Goal: Communication & Community: Answer question/provide support

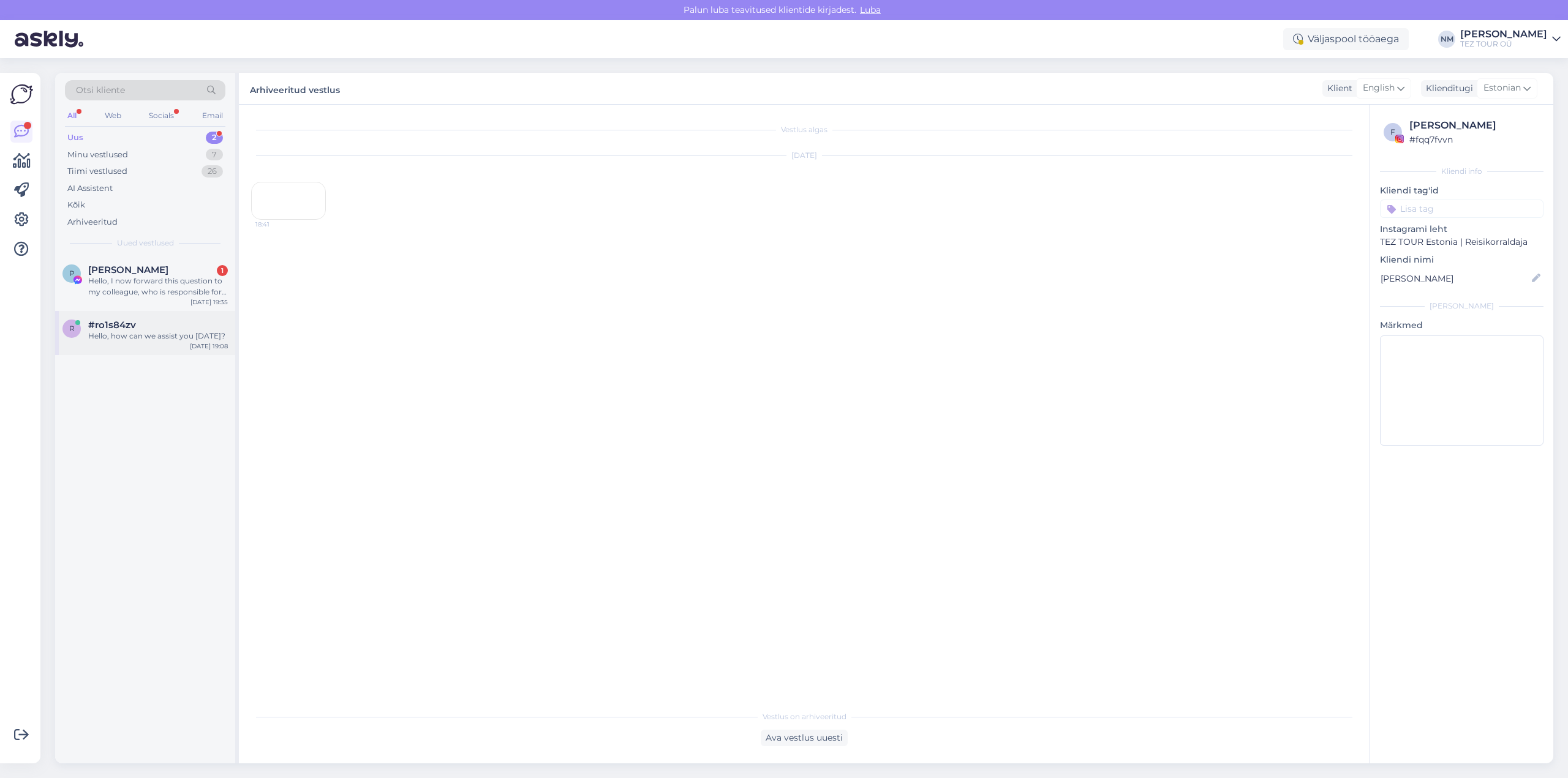
click at [178, 328] on div "#ro1s84zv" at bounding box center [157, 325] width 139 height 11
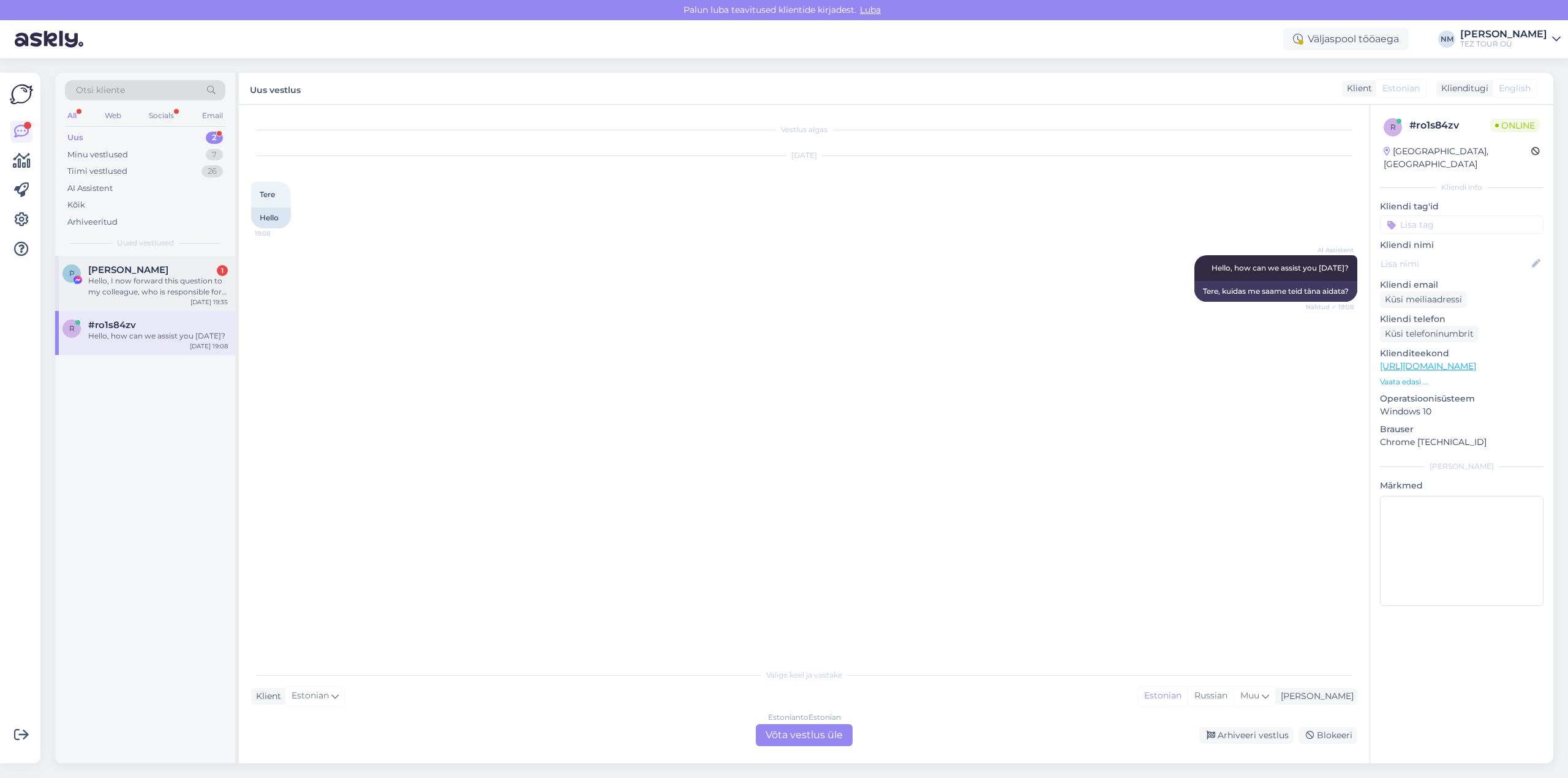
click at [162, 301] on div "[PERSON_NAME] 1 Hello, I now forward this question to my colleague, who is resp…" at bounding box center [145, 283] width 180 height 55
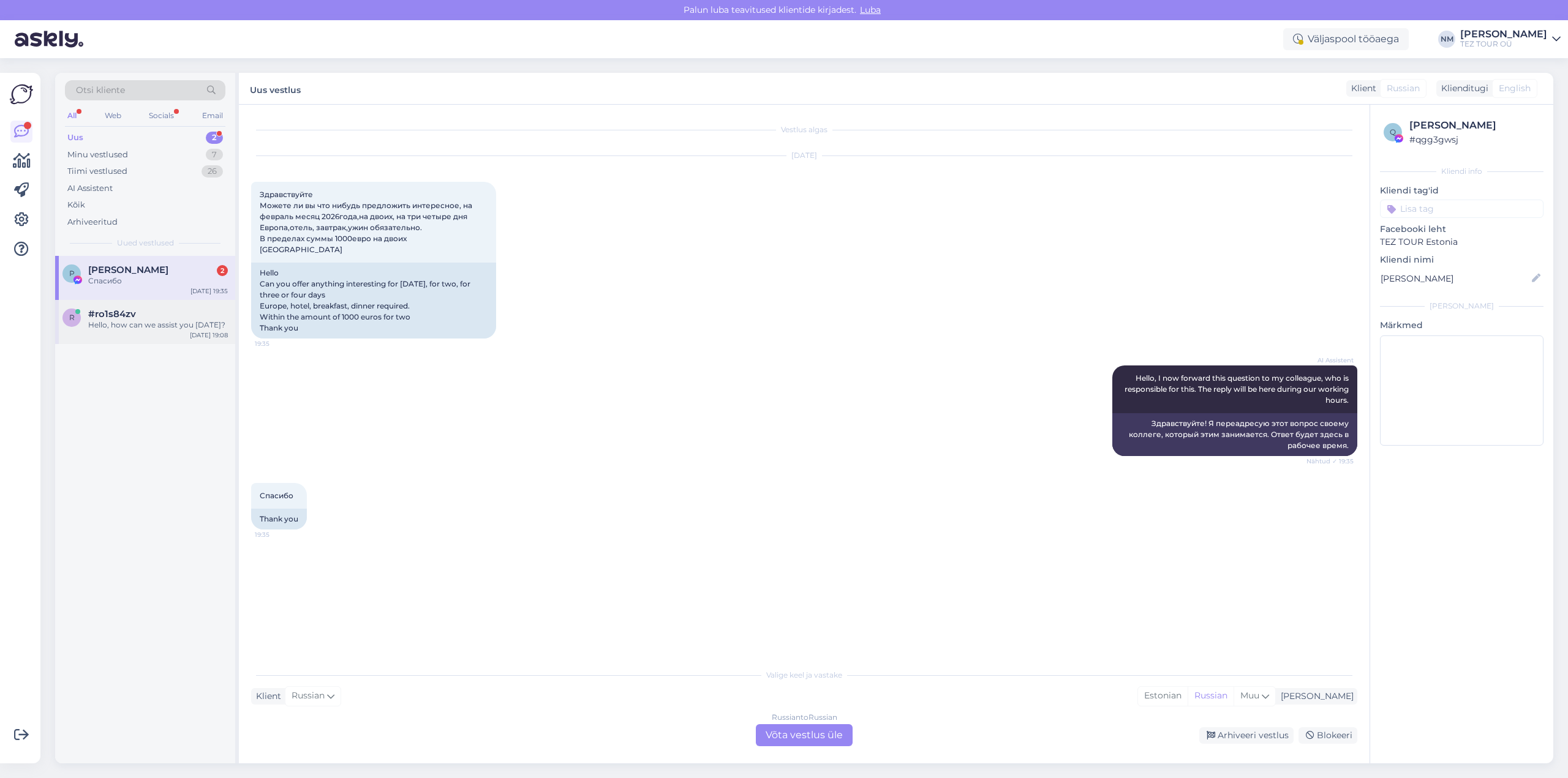
click at [121, 321] on div "Hello, how can we assist you [DATE]?" at bounding box center [157, 325] width 139 height 11
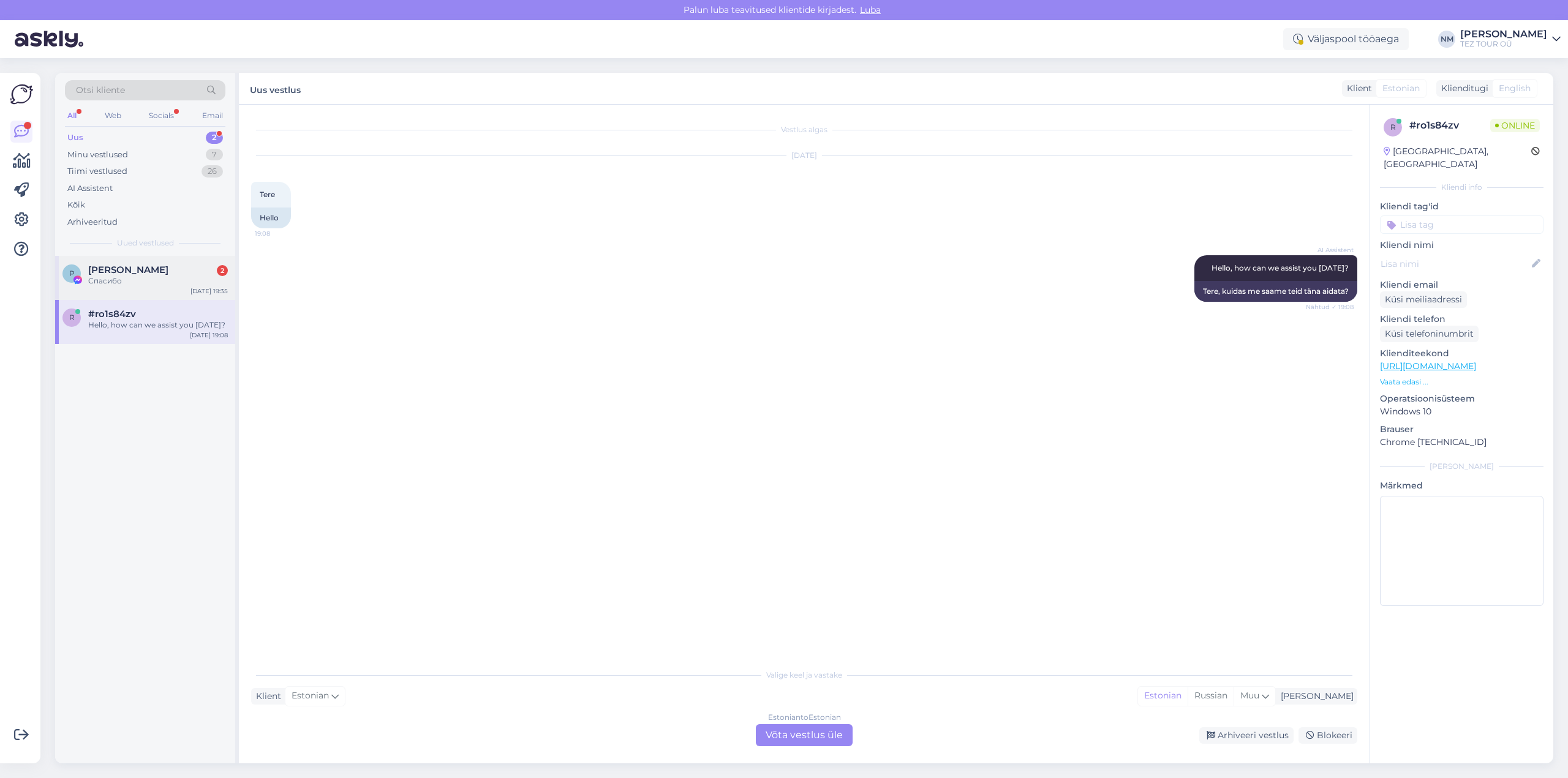
click at [169, 281] on div "Спасибо" at bounding box center [157, 281] width 139 height 11
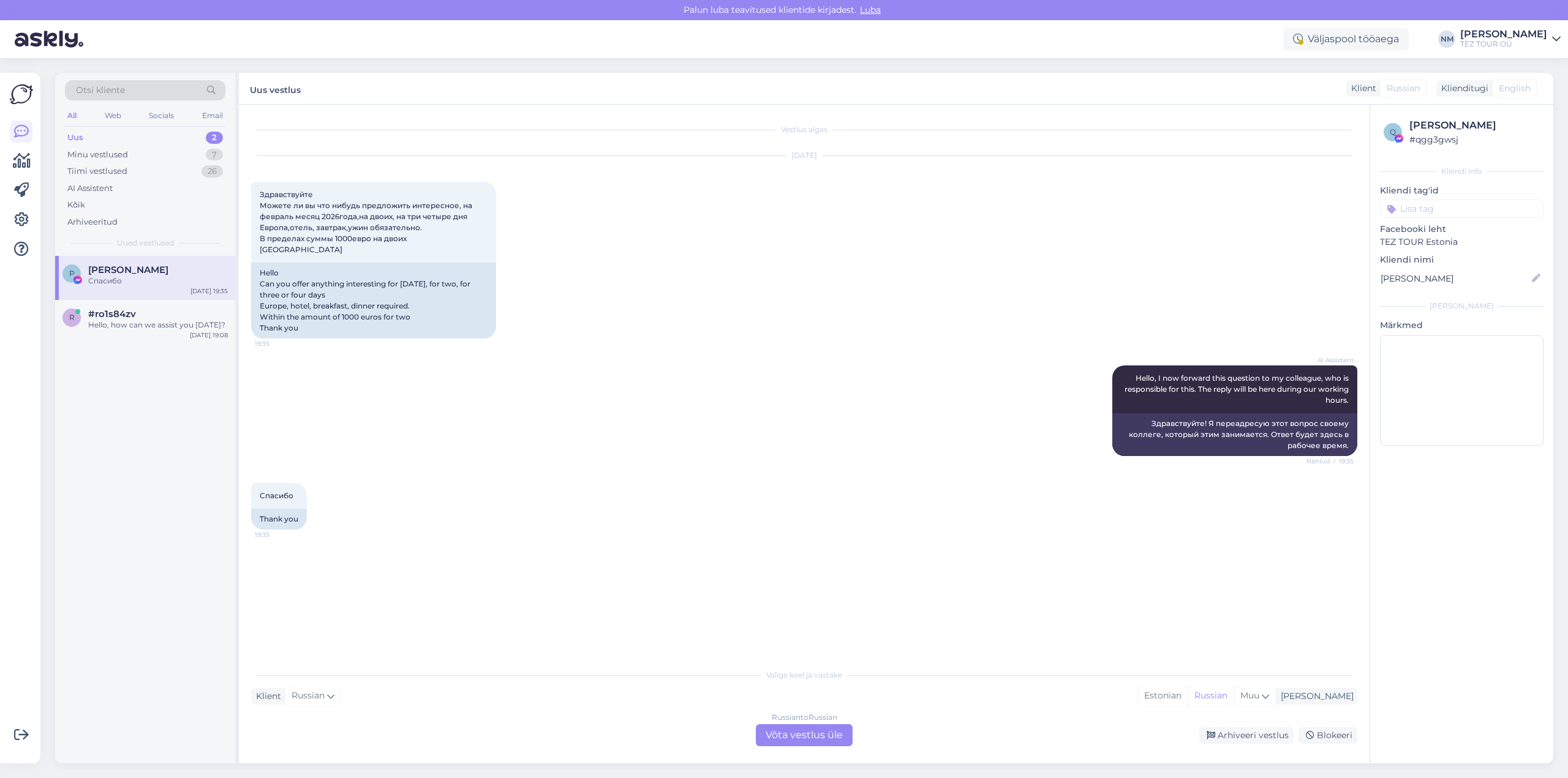
click at [806, 733] on div "Russian to Russian Võta vestlus üle" at bounding box center [805, 735] width 97 height 22
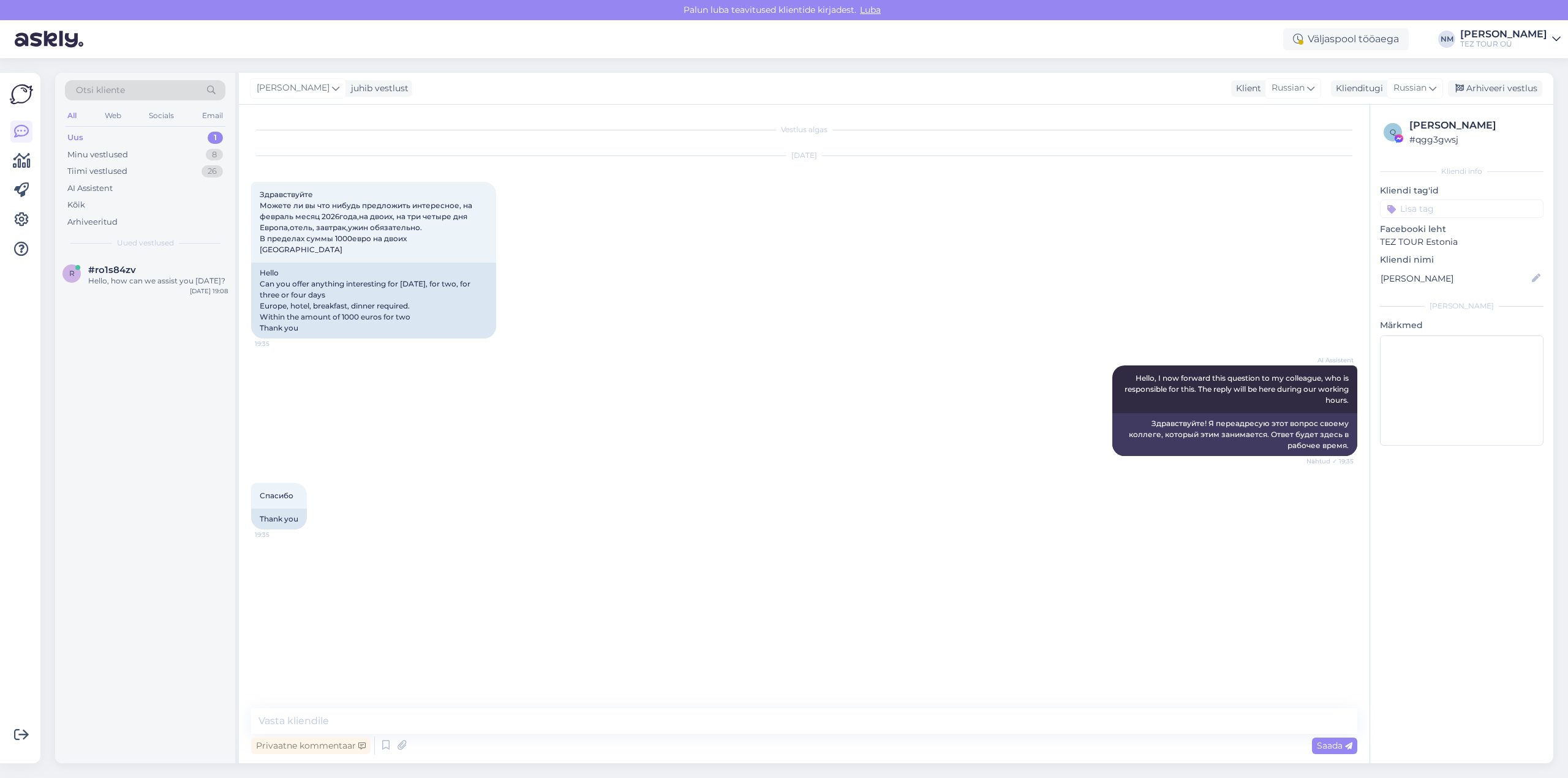
click at [1431, 209] on input at bounding box center [1461, 209] width 164 height 19
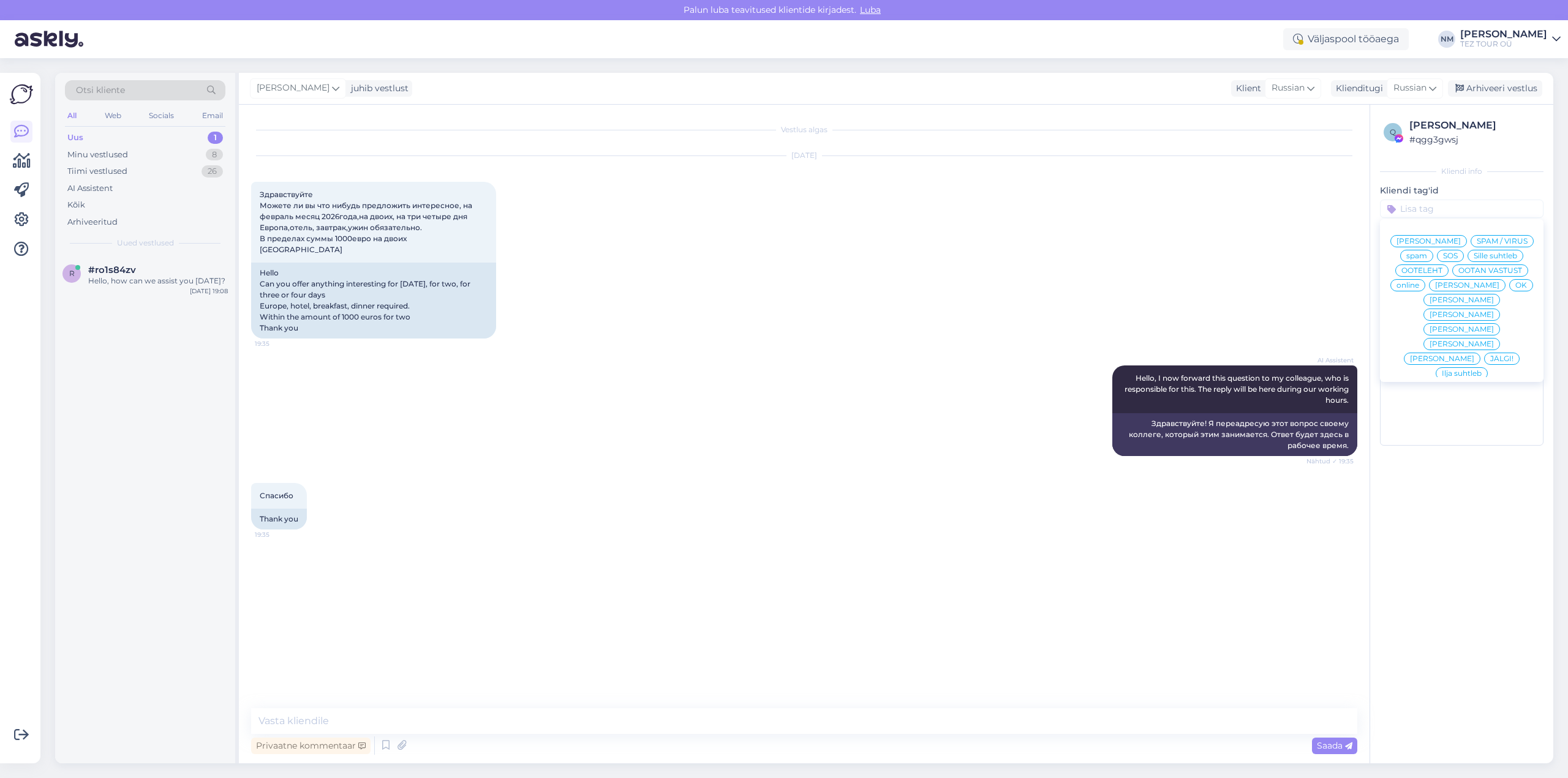
click at [1493, 314] on span "[PERSON_NAME]" at bounding box center [1461, 315] width 64 height 7
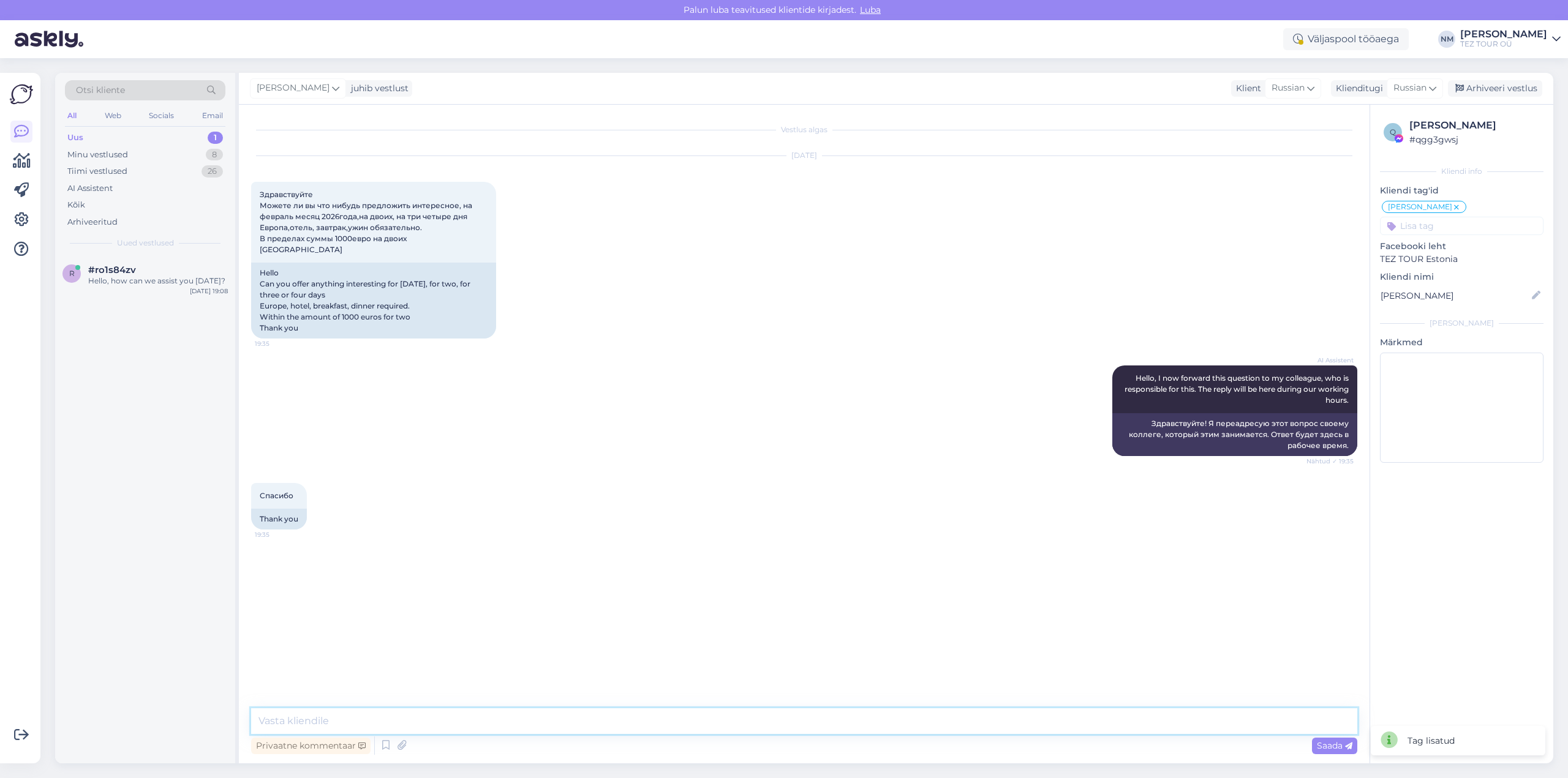
click at [317, 721] on textarea at bounding box center [805, 721] width 1106 height 26
click at [444, 722] on textarea "Добрый день! Благодарим Вас за оьращение." at bounding box center [805, 721] width 1106 height 26
type textarea "Добрый день! Благодарим Вас за обращение."
click at [305, 718] on textarea at bounding box center [805, 721] width 1106 height 26
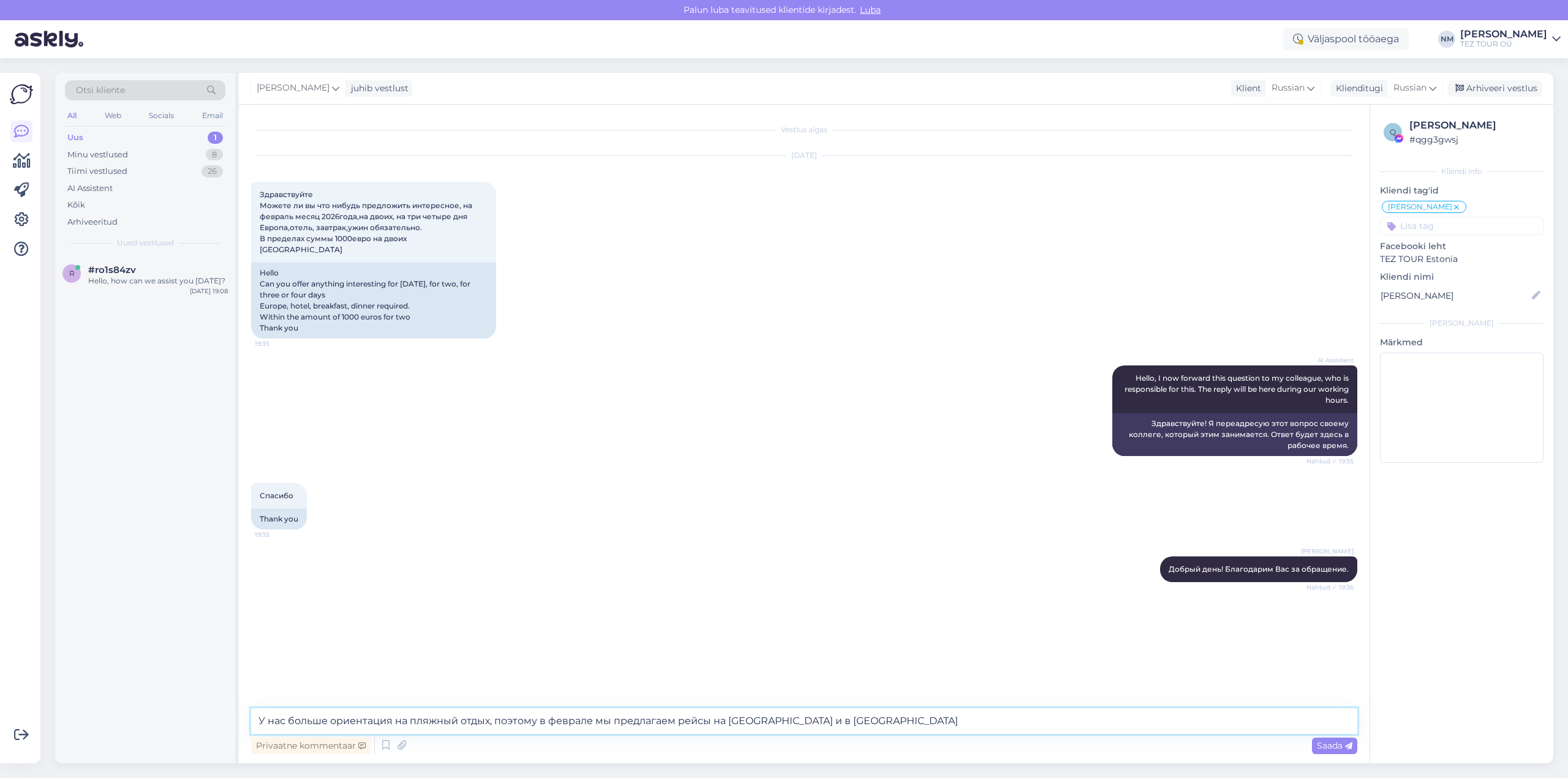
type textarea "У нас больше ориентация на пляжный отдых, поэтому в феврале мы предлагаем рейсы…"
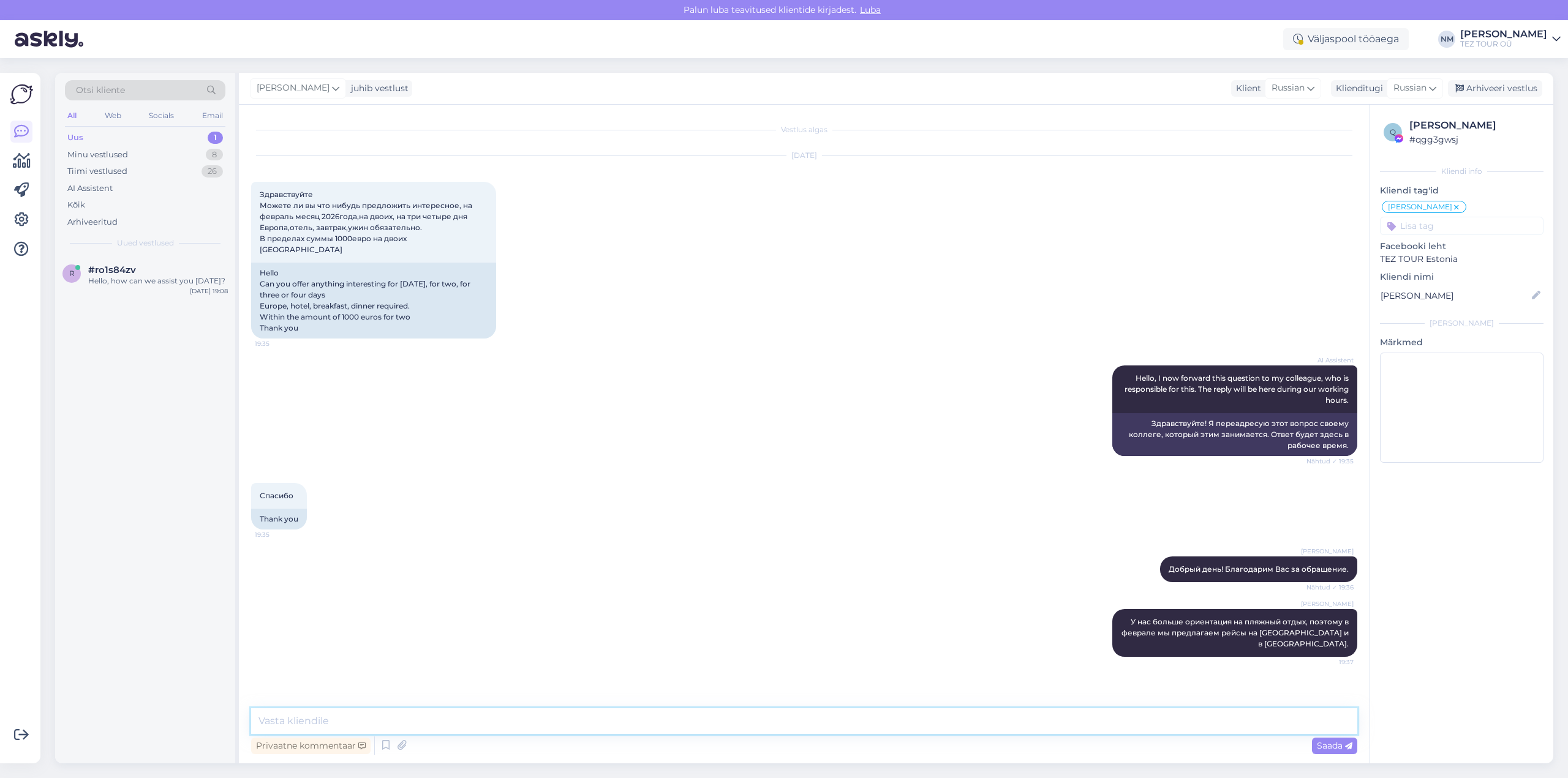
click at [862, 714] on textarea at bounding box center [805, 721] width 1106 height 26
click at [348, 716] on textarea at bounding box center [805, 721] width 1106 height 26
click at [603, 719] on textarea "Есть еще направления с перелетом на регулярных линиях, но туде лететь на 3-4 дн…" at bounding box center [805, 721] width 1106 height 26
click at [559, 718] on textarea "Есть еще направления с перелетом на регулярных линиях, но туда лететь на 3-4 дн…" at bounding box center [805, 721] width 1106 height 26
type textarea "Есть еще направления с перелетом на регулярных линиях ( Бали, [GEOGRAPHIC_DATA]…"
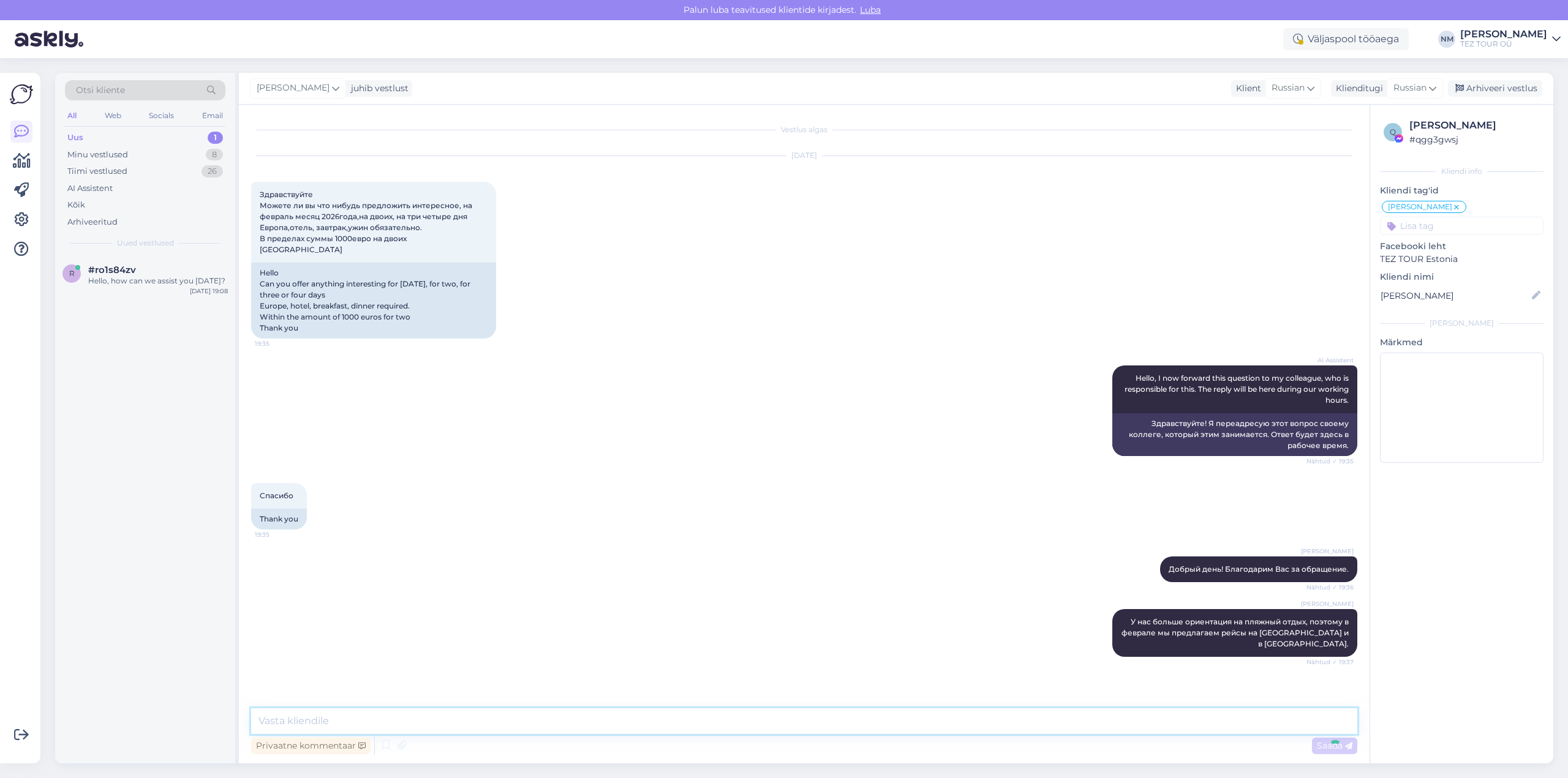
scroll to position [48, 0]
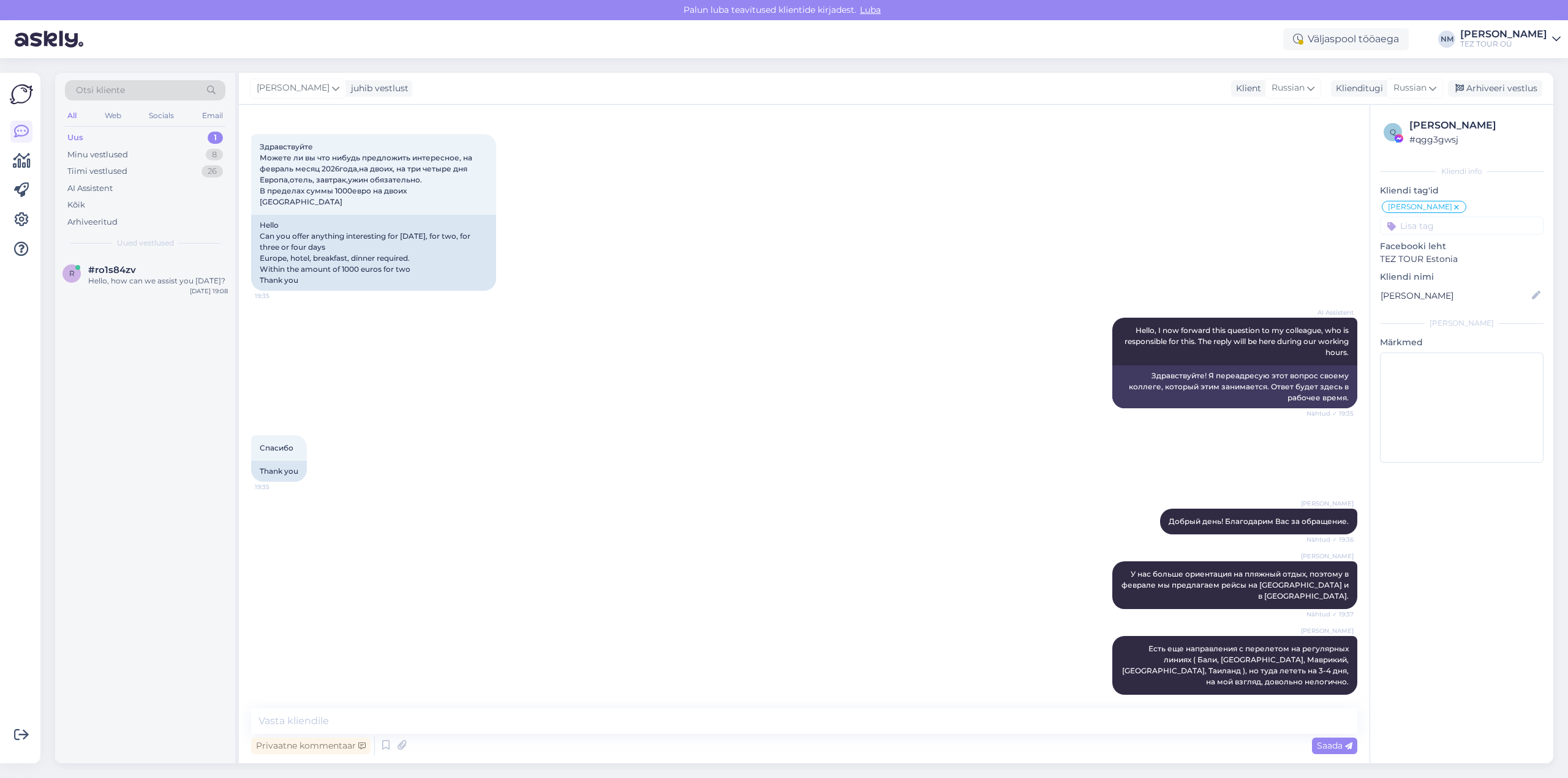
click at [217, 137] on div "1" at bounding box center [215, 137] width 15 height 12
click at [172, 287] on div "r #ro1s84zv Hello, how can we assist you [DATE]? [DATE] 19:08" at bounding box center [145, 277] width 180 height 44
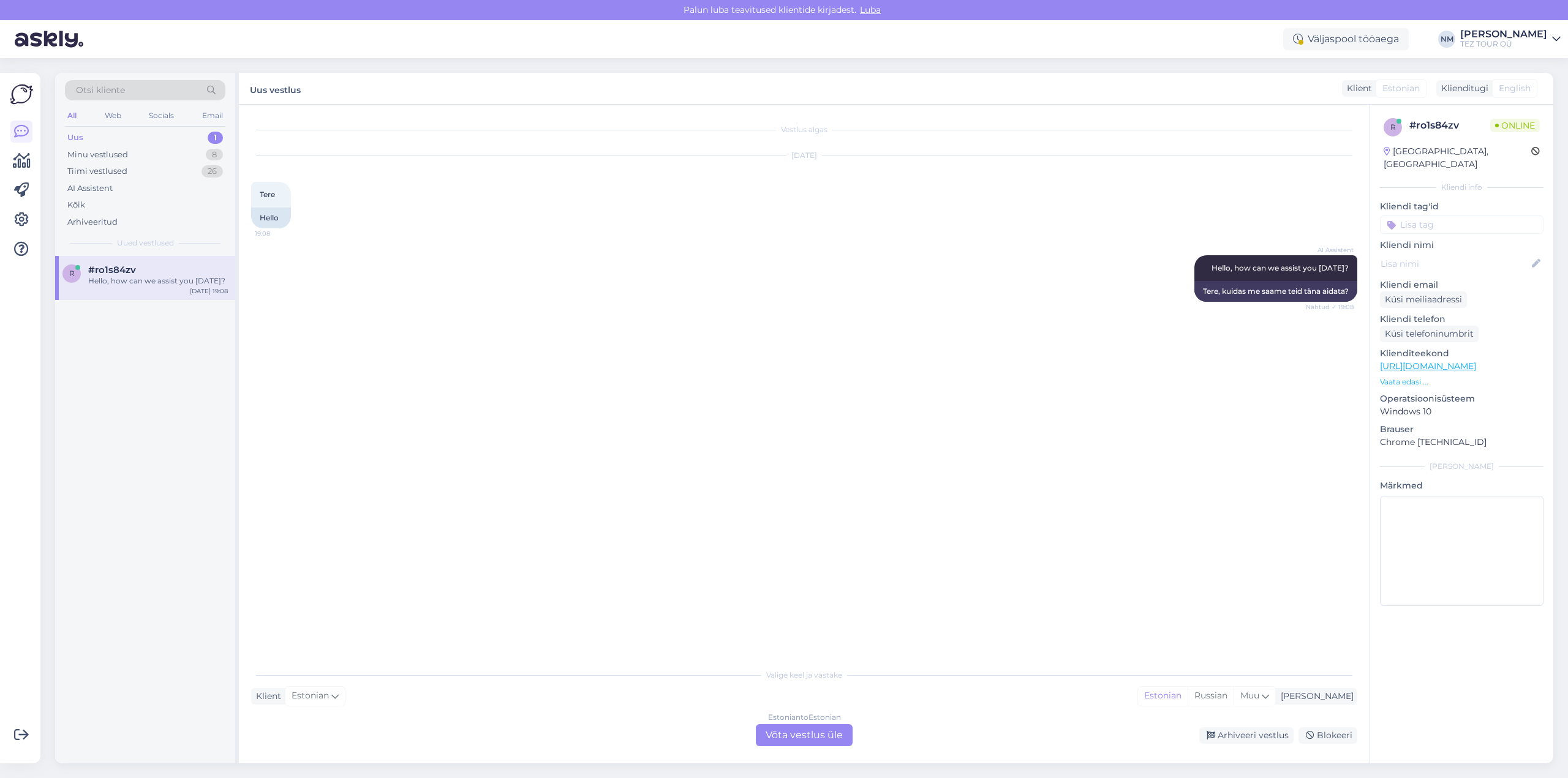
click at [826, 740] on div "Estonian to Estonian Võta vestlus üle" at bounding box center [805, 735] width 97 height 22
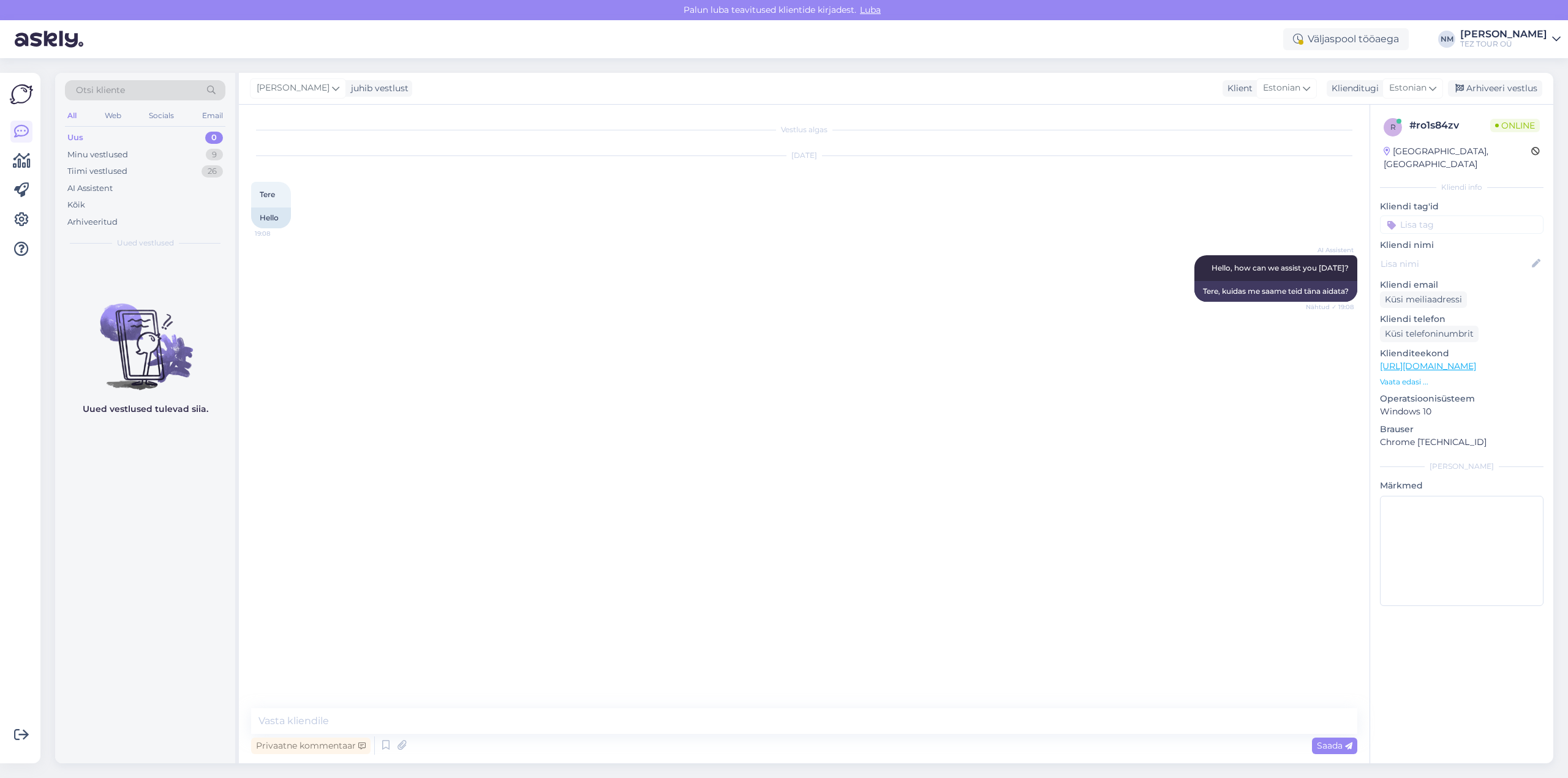
click at [1475, 216] on input at bounding box center [1461, 225] width 164 height 19
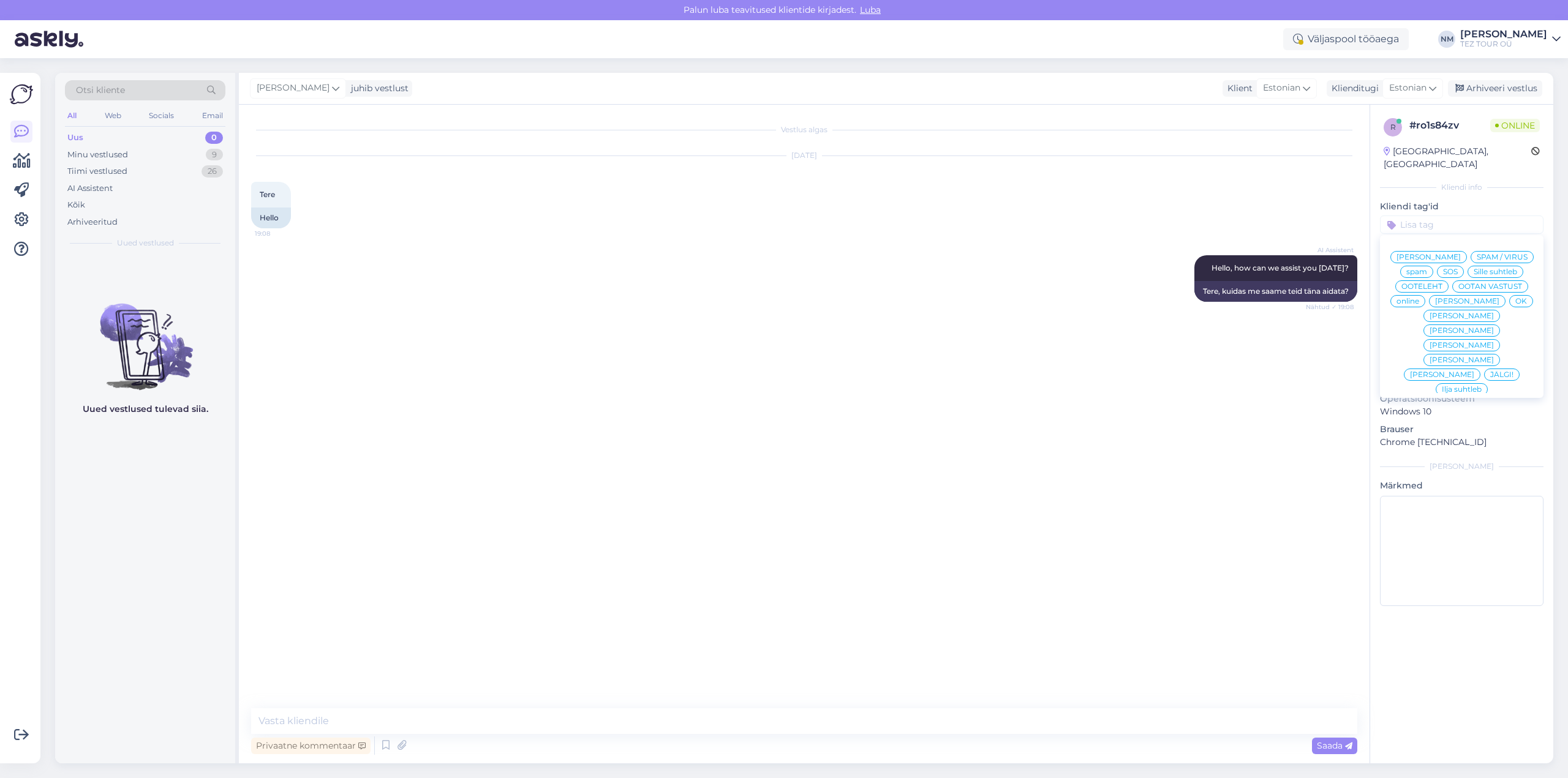
click at [1500, 324] on div "[PERSON_NAME]" at bounding box center [1461, 330] width 77 height 12
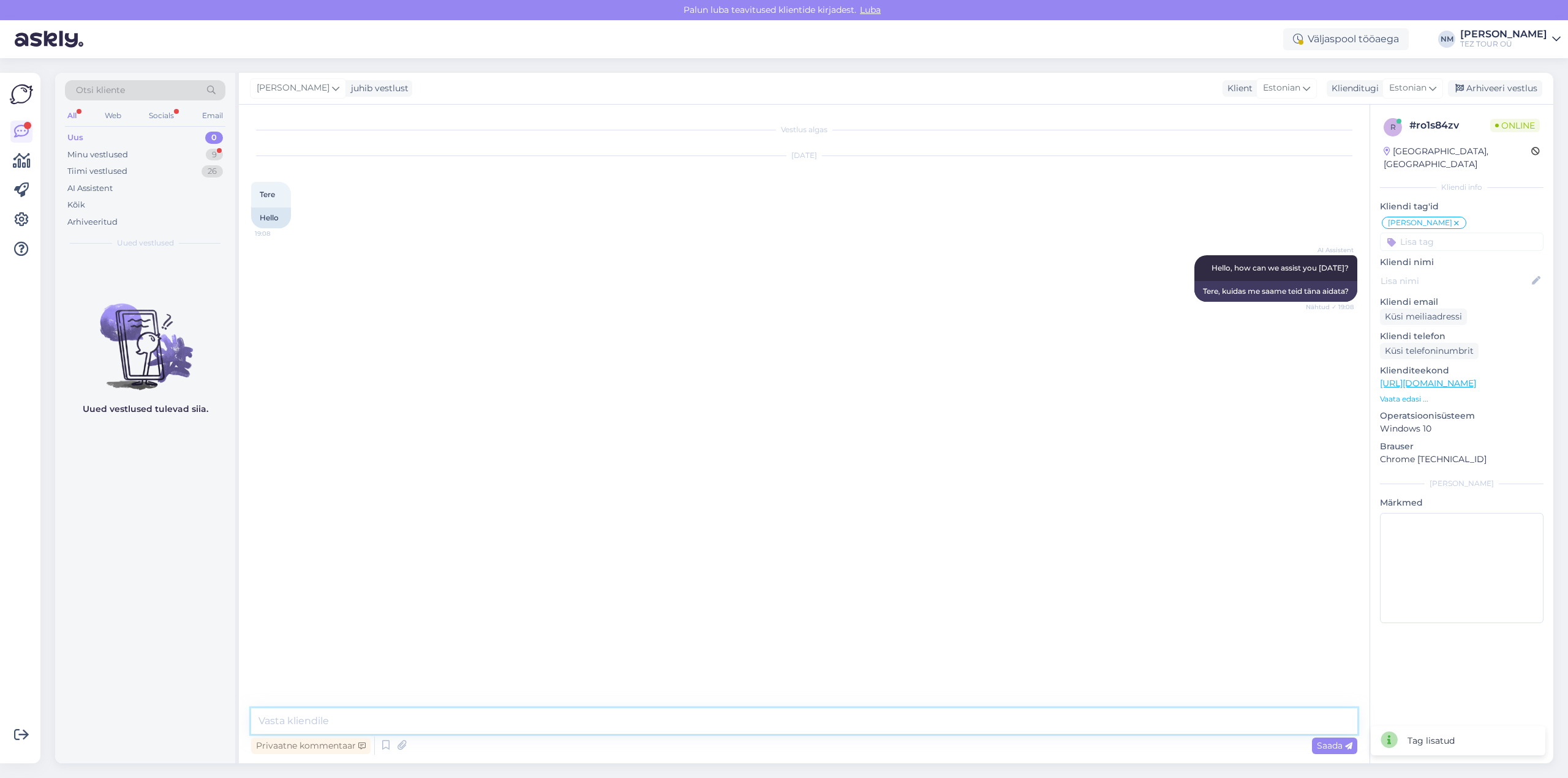
click at [283, 716] on textarea at bounding box center [805, 721] width 1106 height 26
type textarea "Tere! Täname Teid pöördumise eest."
click at [289, 722] on textarea "Kas vüin aidata?" at bounding box center [805, 721] width 1106 height 26
type textarea "Kas võin aidata?"
click at [211, 150] on div "9" at bounding box center [214, 154] width 17 height 12
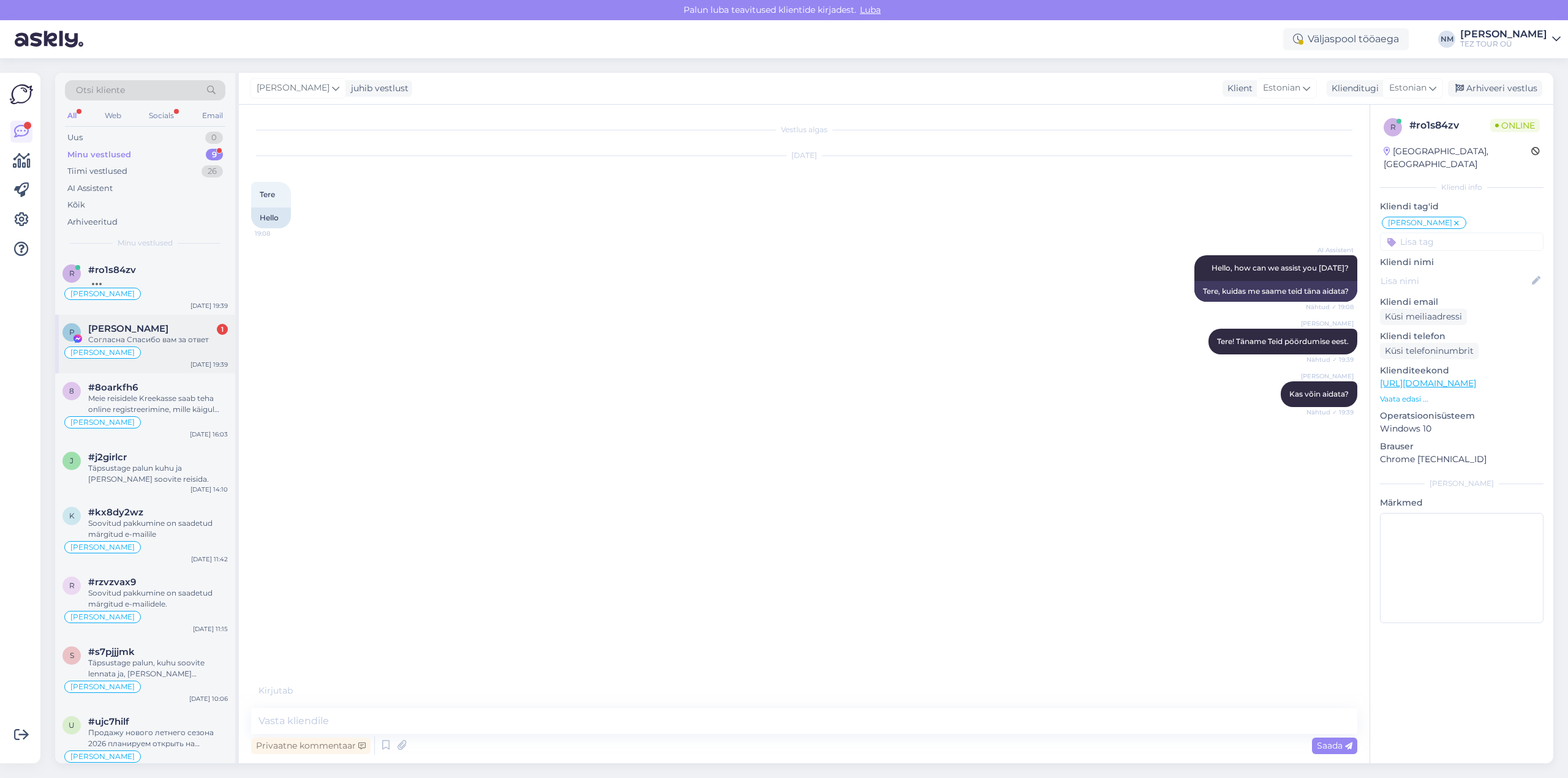
click at [161, 333] on span "[PERSON_NAME]" at bounding box center [128, 329] width 80 height 11
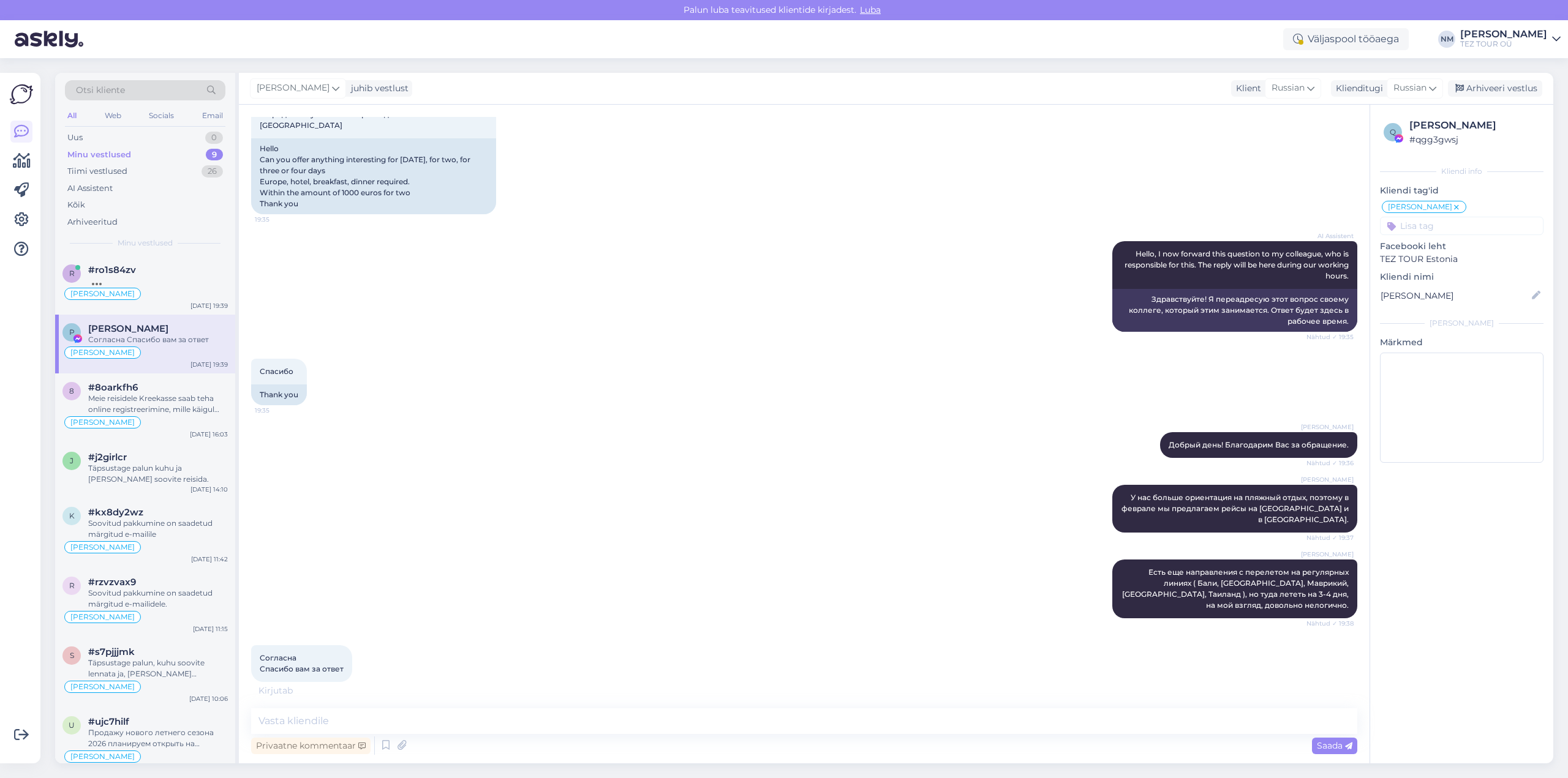
scroll to position [111, 0]
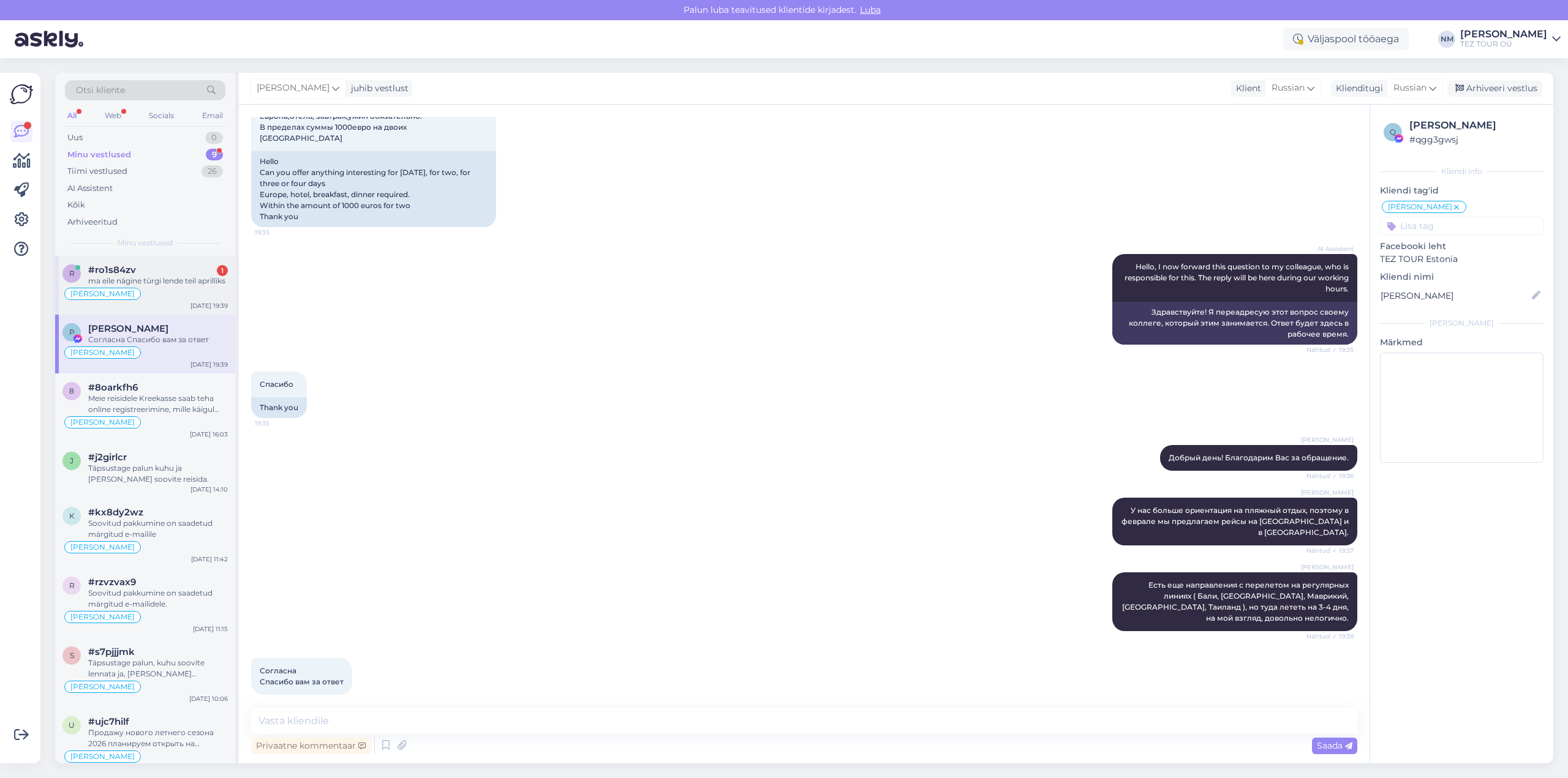
click at [166, 287] on div "ma eile nägine türgi lende teil aprilliks" at bounding box center [157, 281] width 139 height 11
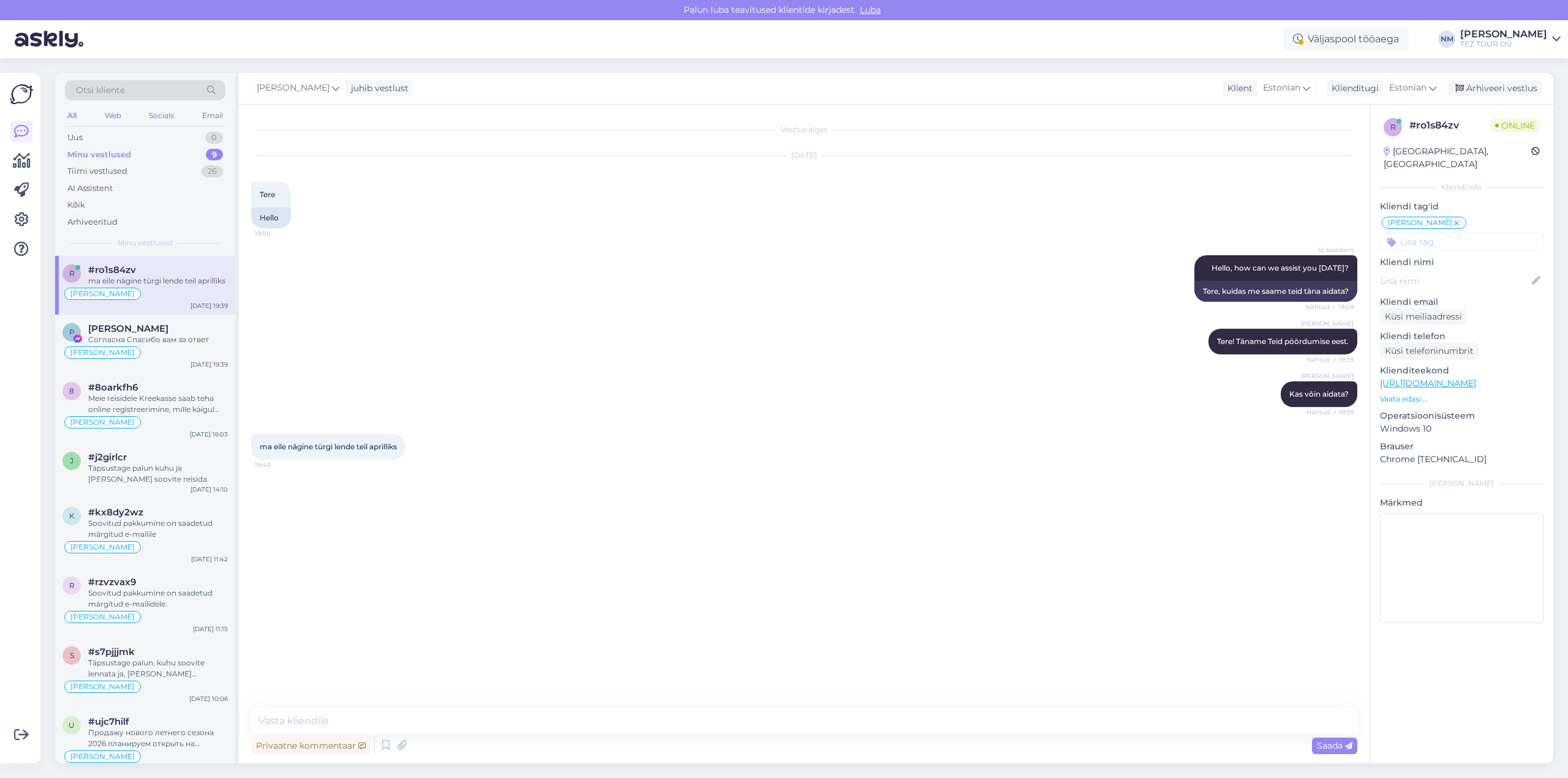
scroll to position [0, 0]
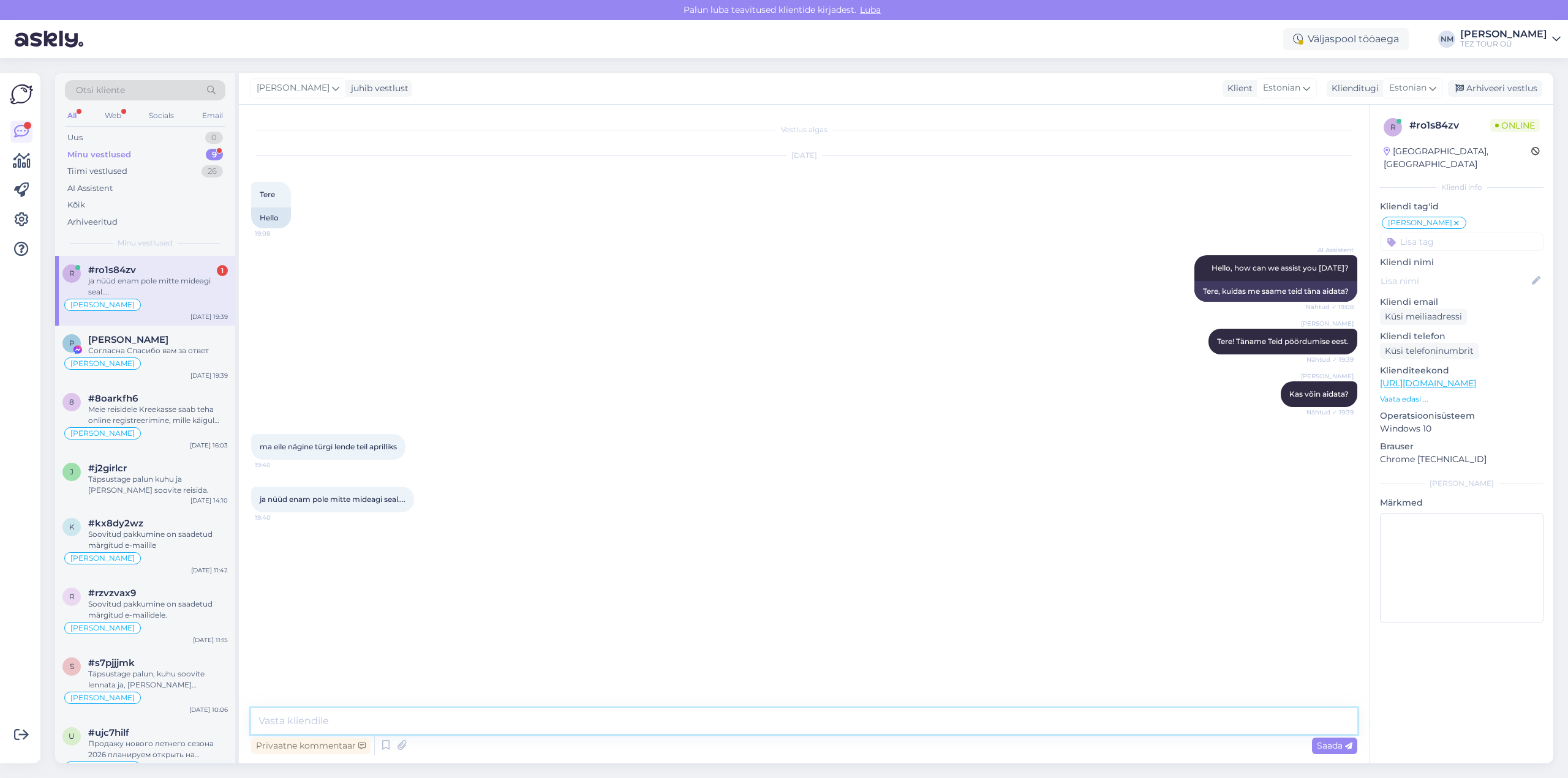
click at [356, 723] on textarea at bounding box center [805, 721] width 1106 height 26
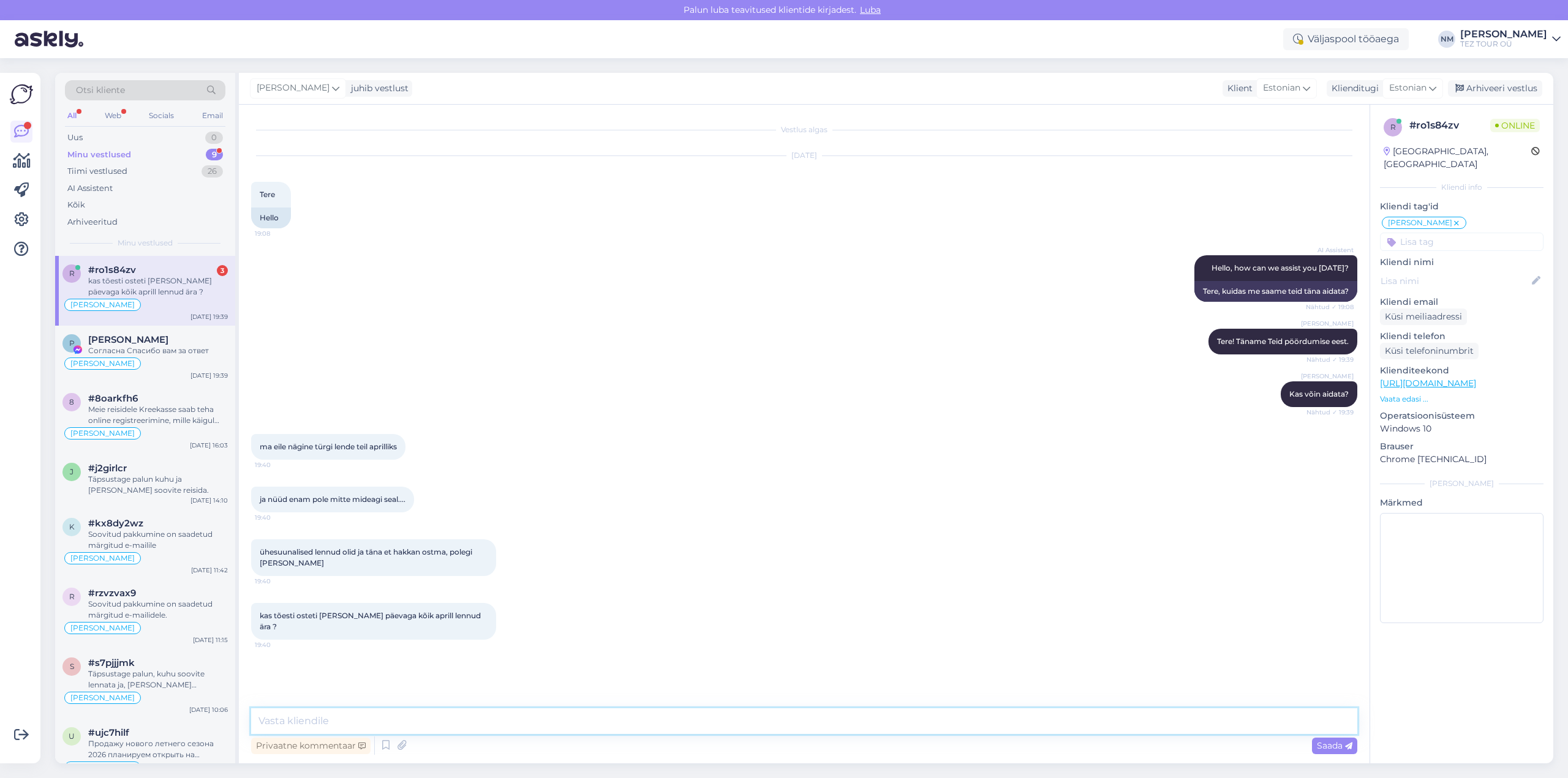
click at [294, 714] on textarea at bounding box center [805, 721] width 1106 height 26
click at [306, 719] on textarea at bounding box center [805, 721] width 1106 height 26
type textarea "Ei, loomulikult pole veel müüdud, kuid momendiks lennupiletite müük on peatatud…"
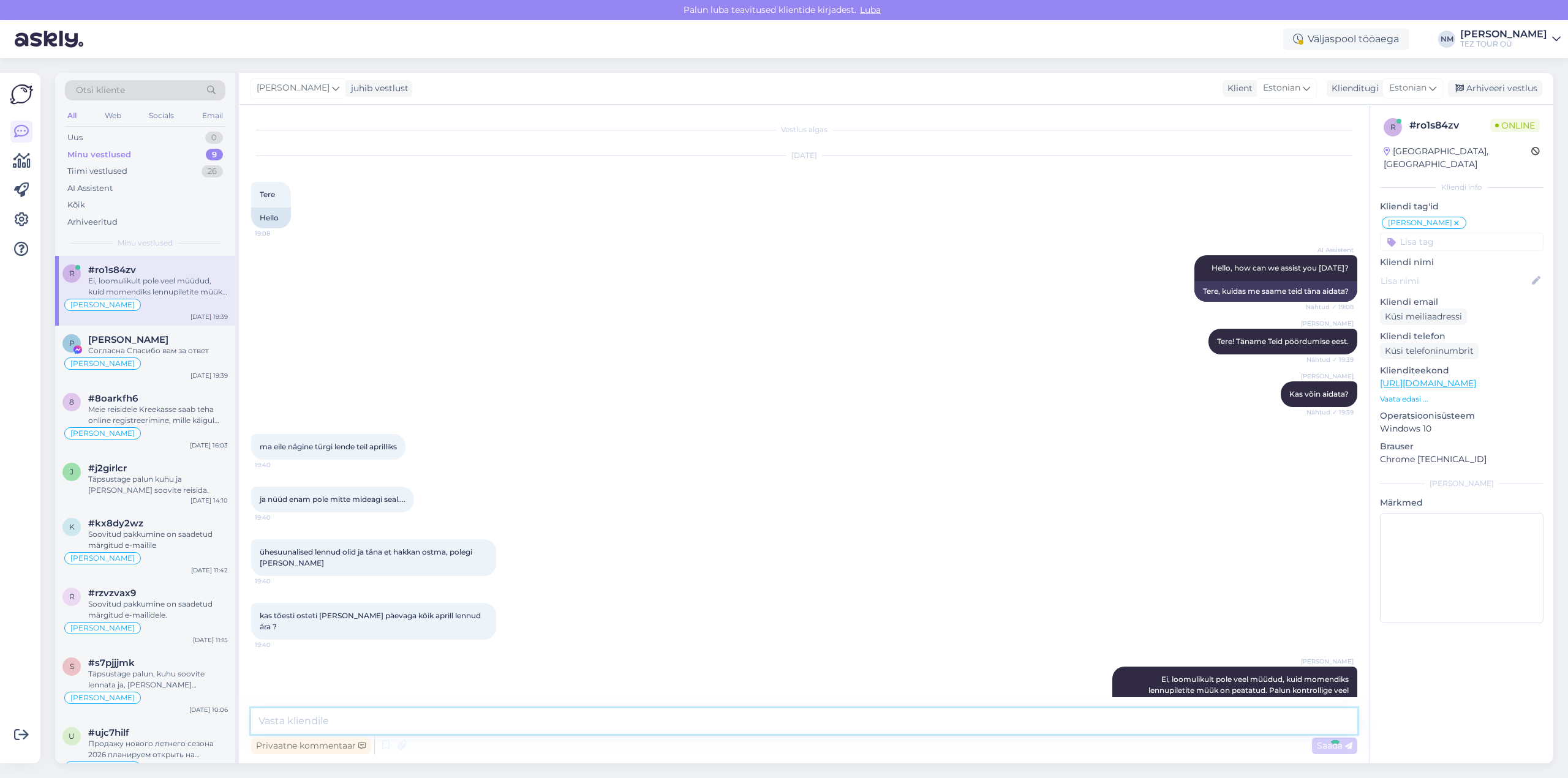
scroll to position [20, 0]
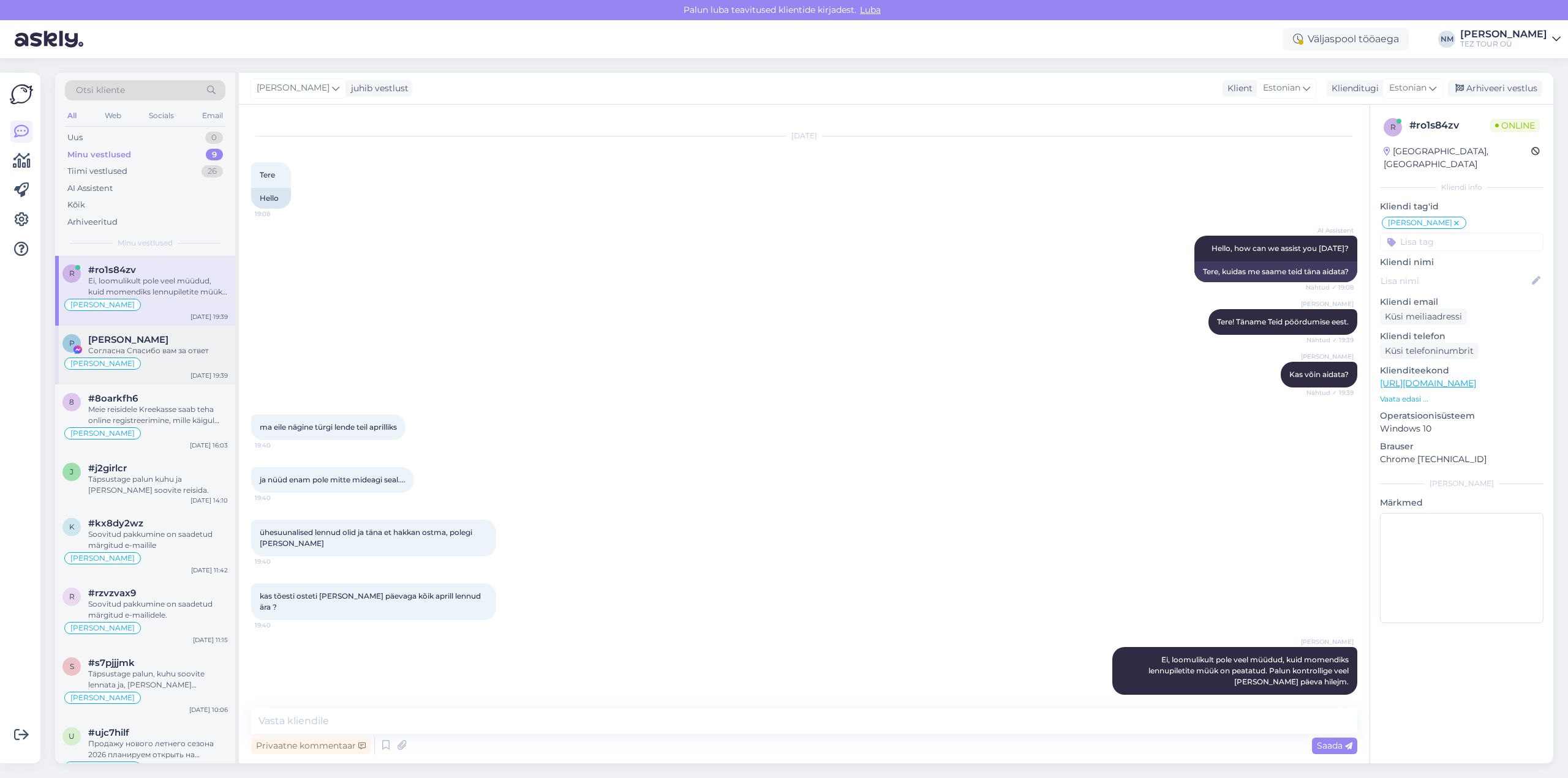
click at [164, 339] on span "[PERSON_NAME]" at bounding box center [128, 340] width 80 height 11
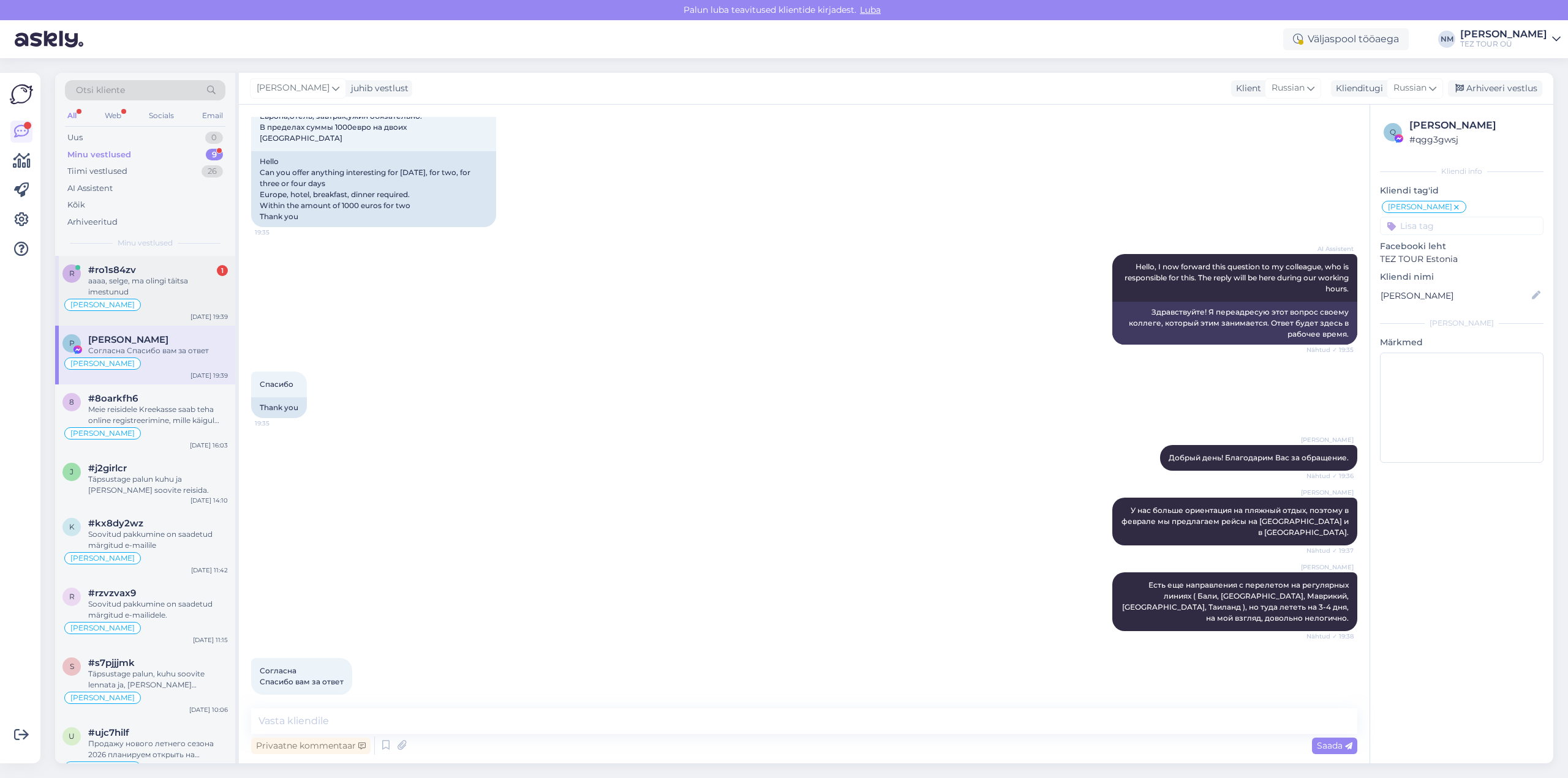
click at [157, 283] on div "aaaa, selge, ma olingi täitsa imestunud" at bounding box center [157, 287] width 139 height 22
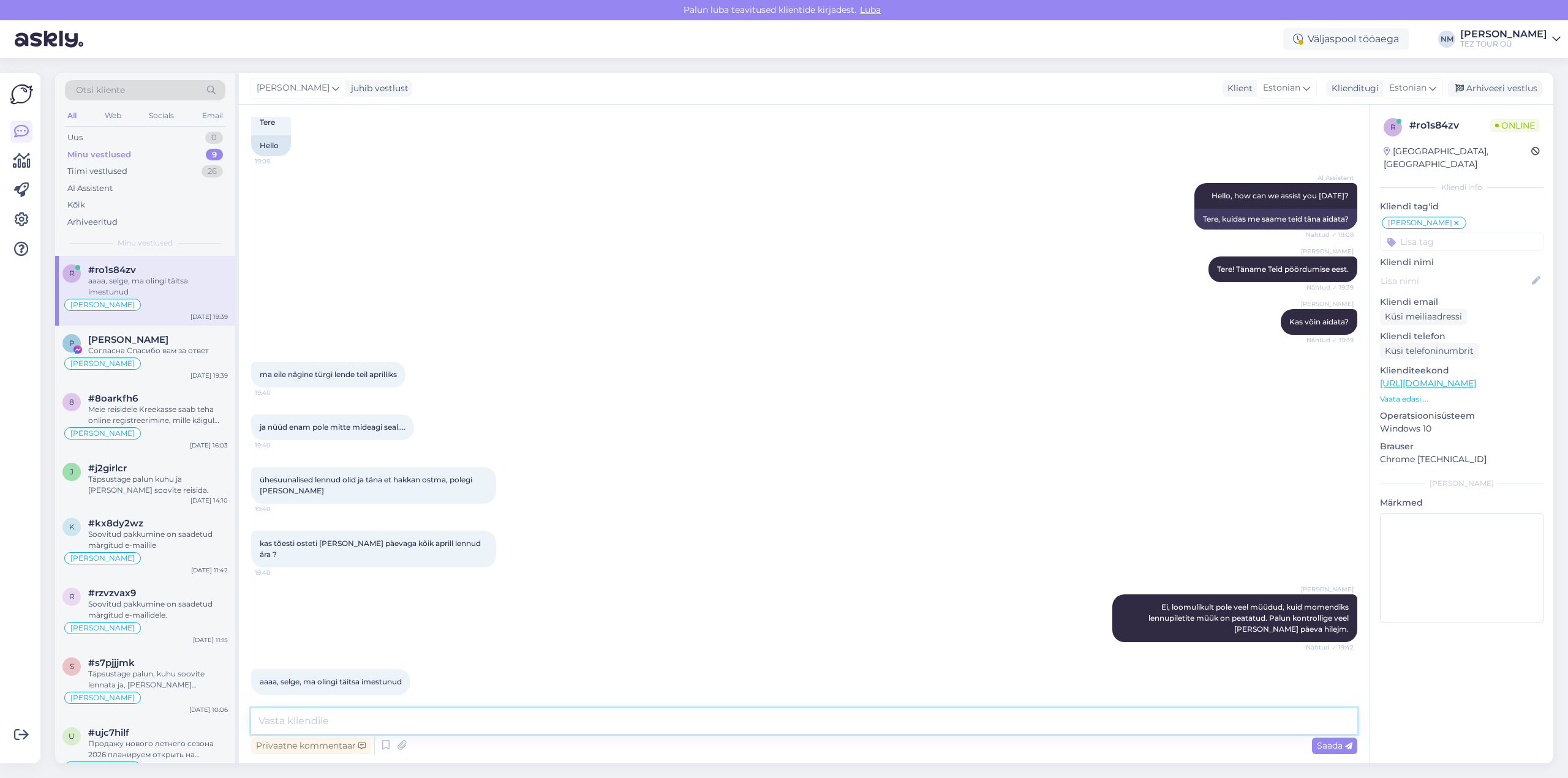
click at [317, 716] on textarea at bounding box center [805, 721] width 1106 height 26
type textarea "Andke palun teada, kui tekivad veel küsimused."
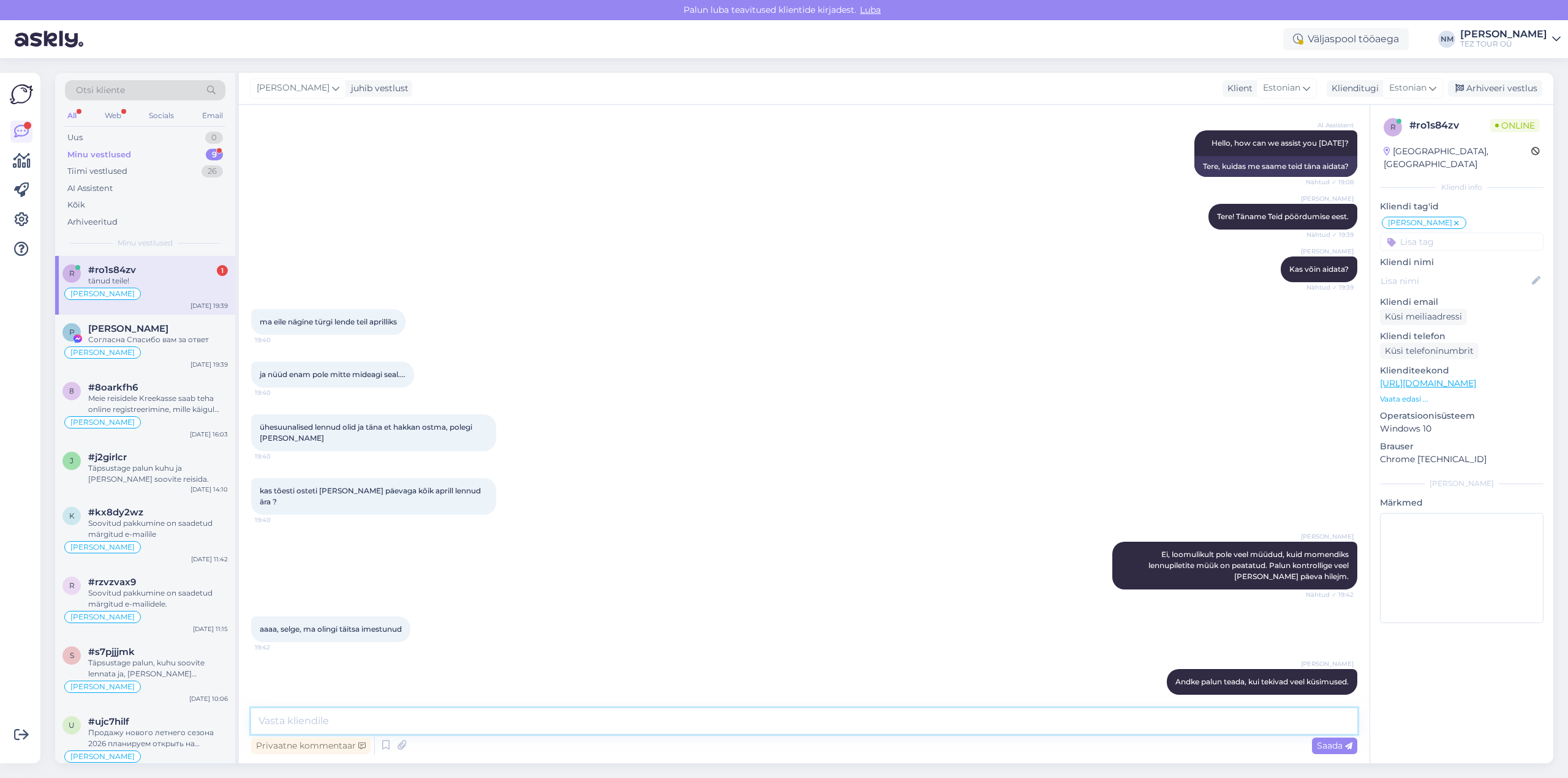
scroll to position [177, 0]
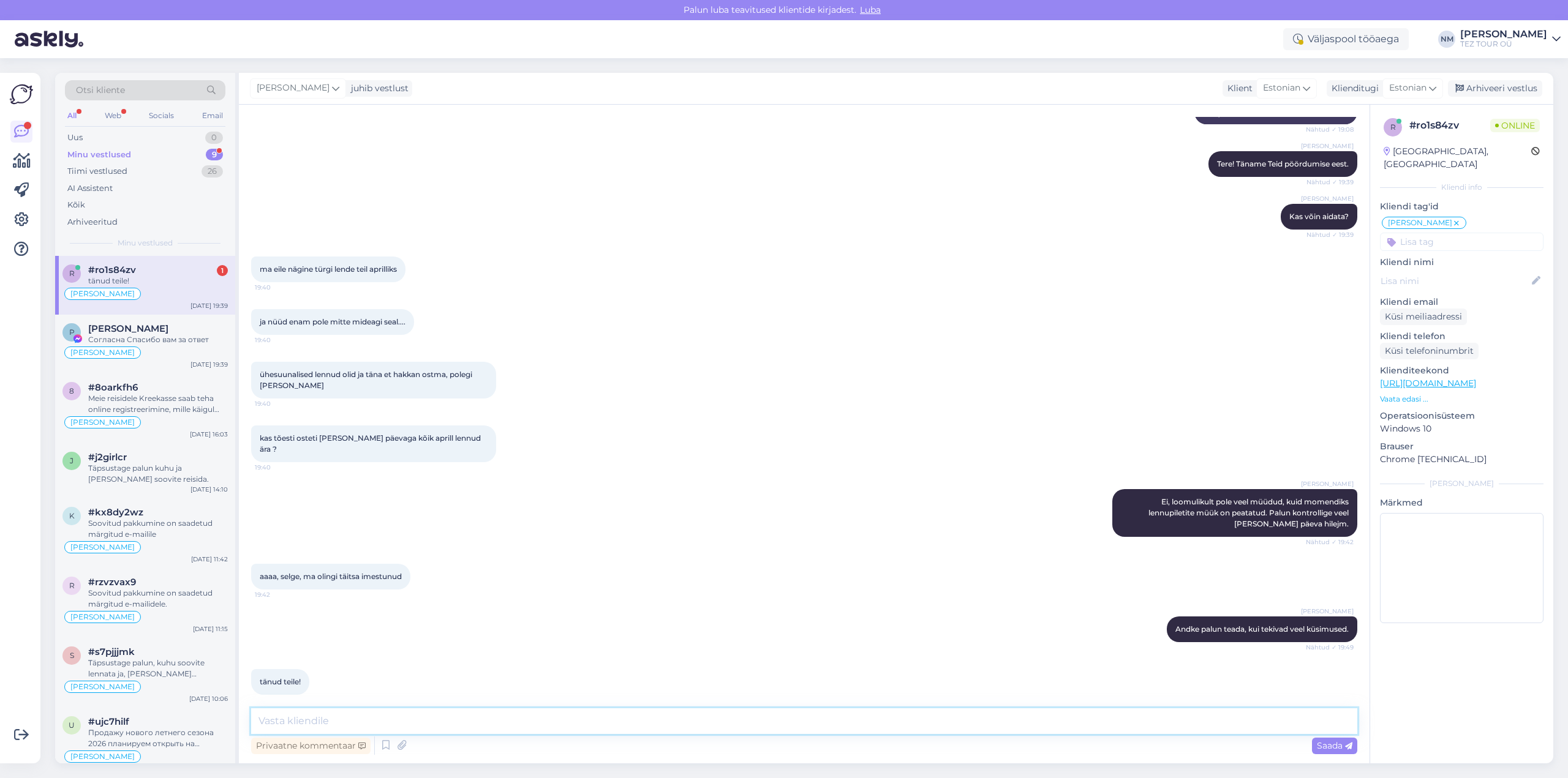
click at [275, 717] on textarea at bounding box center [805, 721] width 1106 height 26
type textarea "Ilusat õhtut!"
